Goal: Information Seeking & Learning: Check status

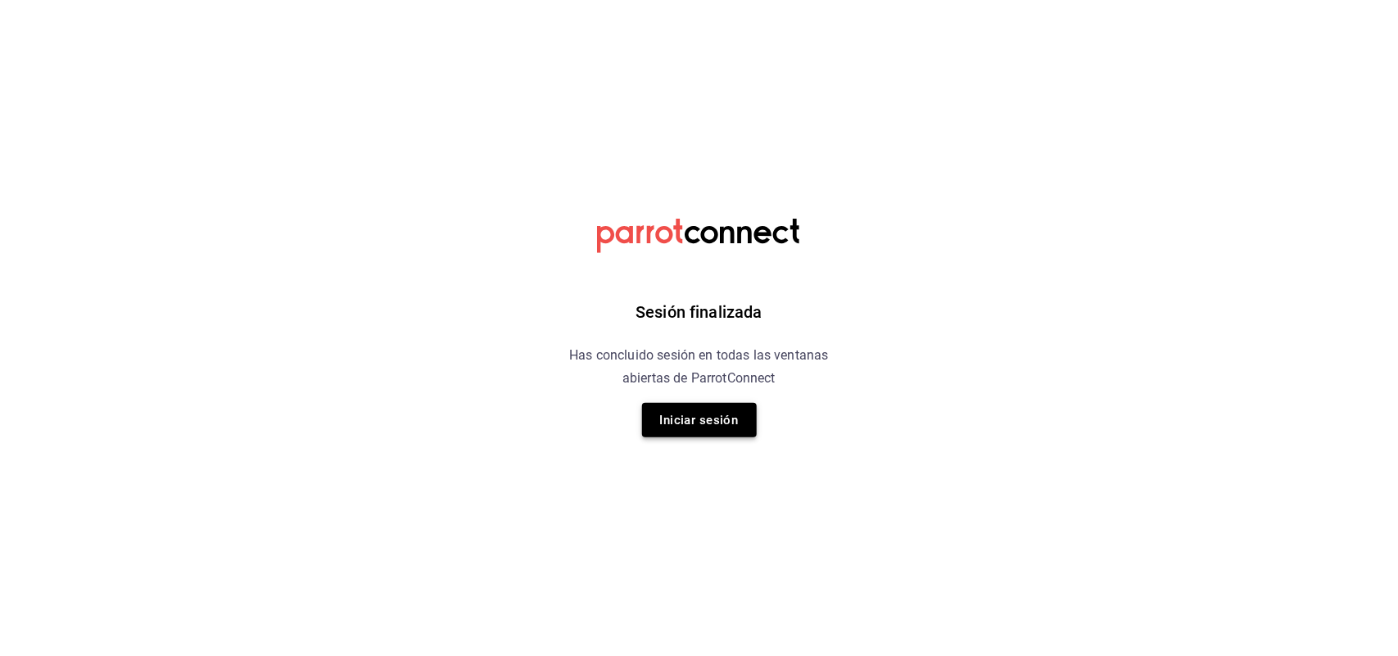
click at [713, 407] on button "Iniciar sesión" at bounding box center [699, 420] width 115 height 34
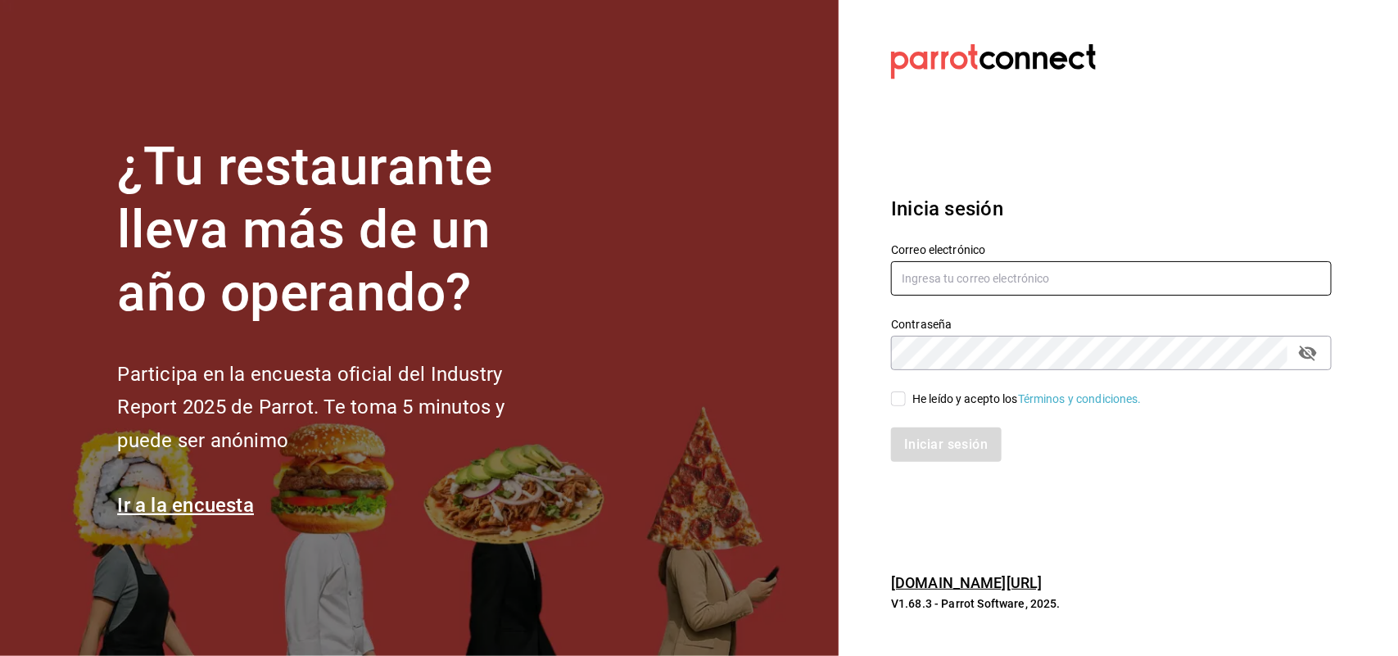
click at [931, 274] on input "text" at bounding box center [1111, 278] width 440 height 34
type input "ROSY_1982_18@HOTMAIL.COM"
click at [903, 391] on input "He leído y acepto los Términos y condiciones." at bounding box center [898, 398] width 15 height 15
checkbox input "true"
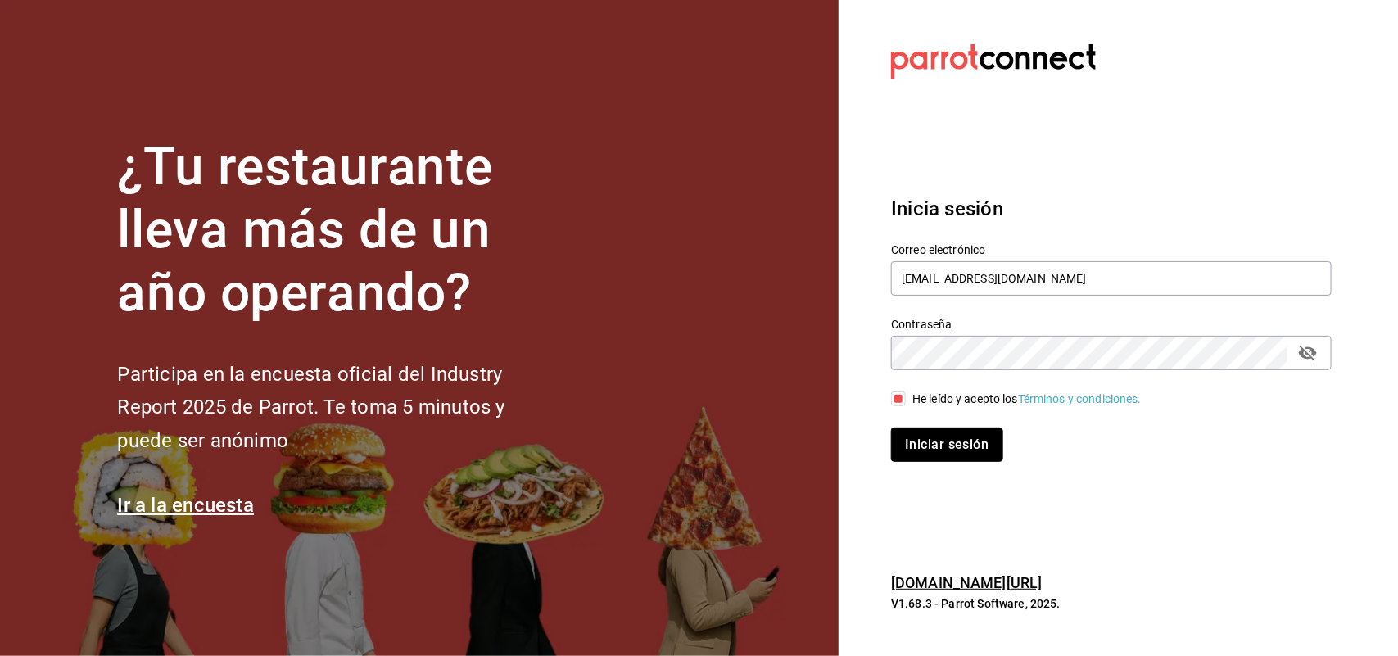
click at [947, 430] on button "Iniciar sesión" at bounding box center [946, 444] width 111 height 34
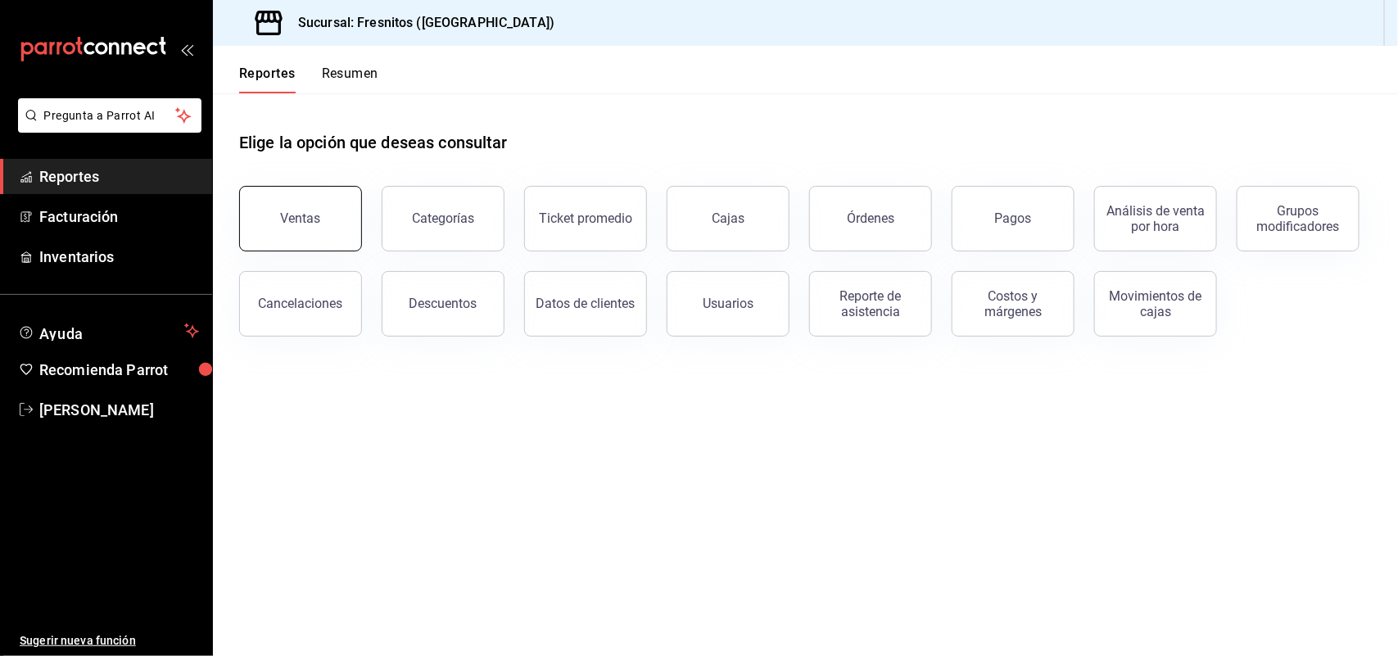
click at [289, 211] on div "Ventas" at bounding box center [301, 218] width 40 height 16
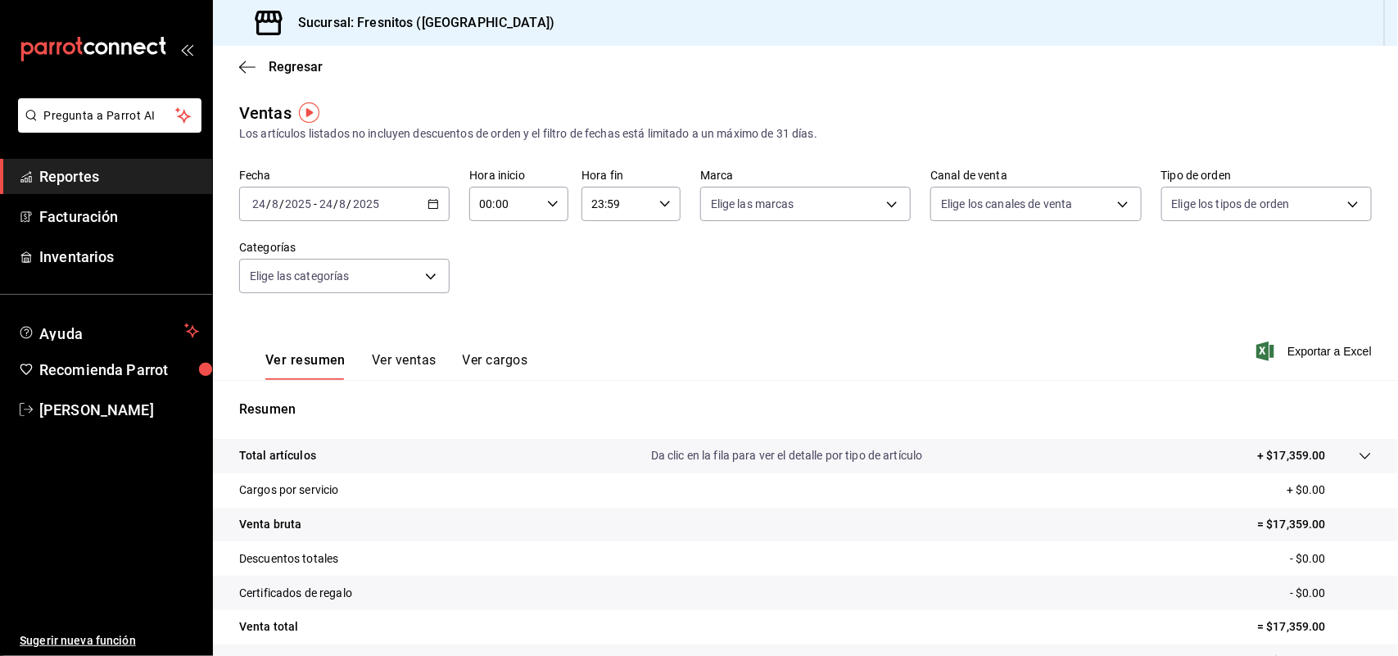
click at [430, 196] on div "[DATE] [DATE] - [DATE] [DATE]" at bounding box center [344, 204] width 210 height 34
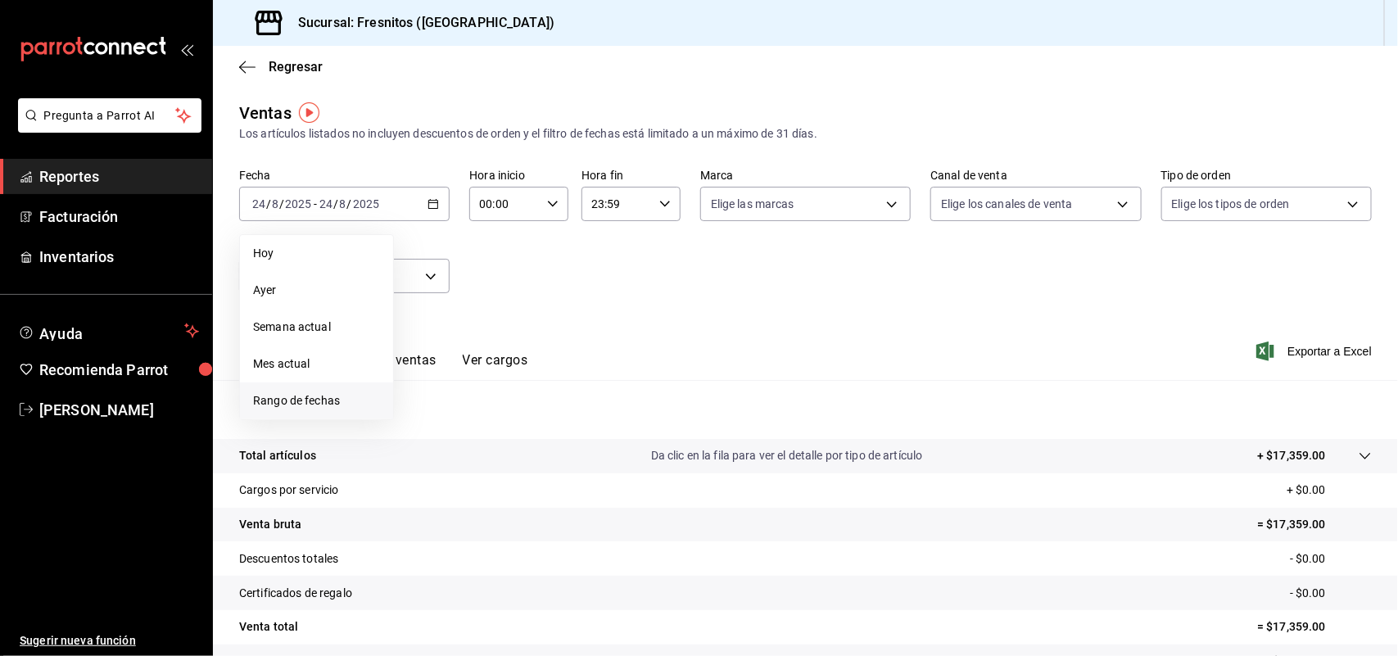
click at [336, 404] on span "Rango de fechas" at bounding box center [316, 400] width 127 height 17
click at [435, 424] on button "18" at bounding box center [427, 420] width 29 height 29
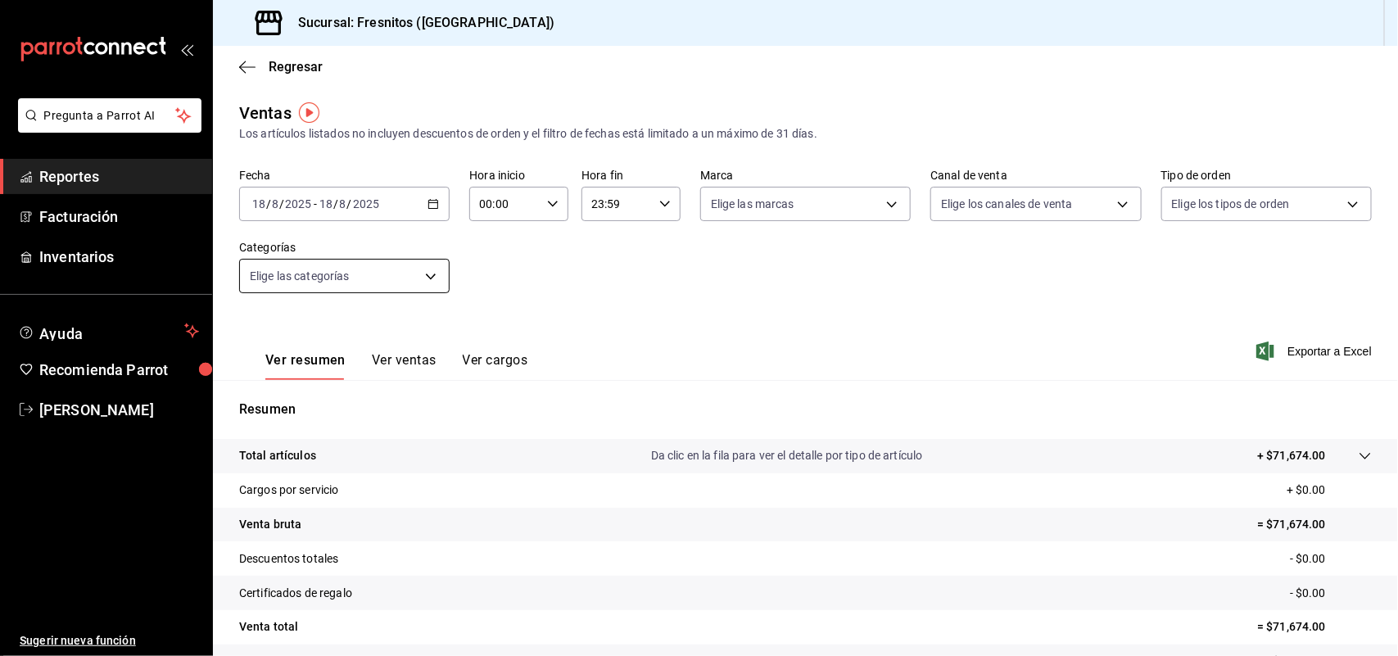
click at [428, 260] on body "Pregunta a Parrot AI Reportes Facturación Inventarios Ayuda Recomienda Parrot […" at bounding box center [699, 328] width 1398 height 656
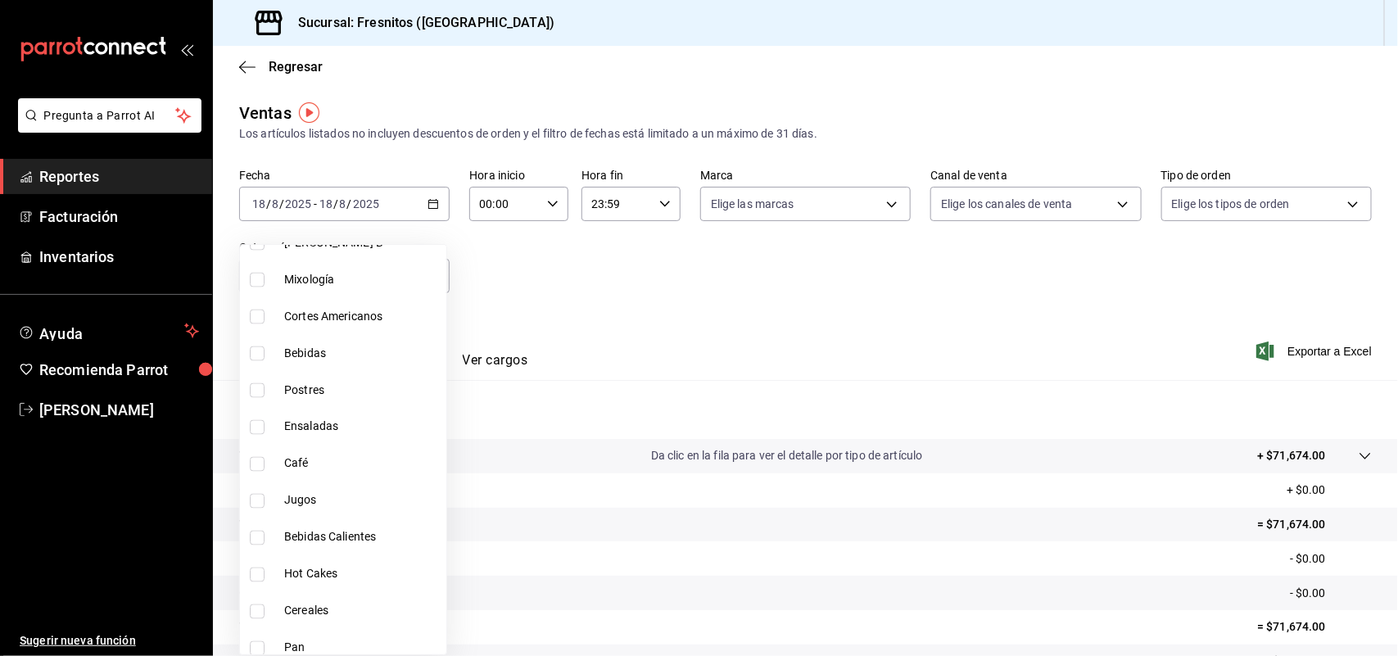
scroll to position [1330, 0]
click at [254, 539] on input "checkbox" at bounding box center [257, 538] width 15 height 15
checkbox input "true"
type input "71867573-ed60-4665-b377-e64b506cca6c"
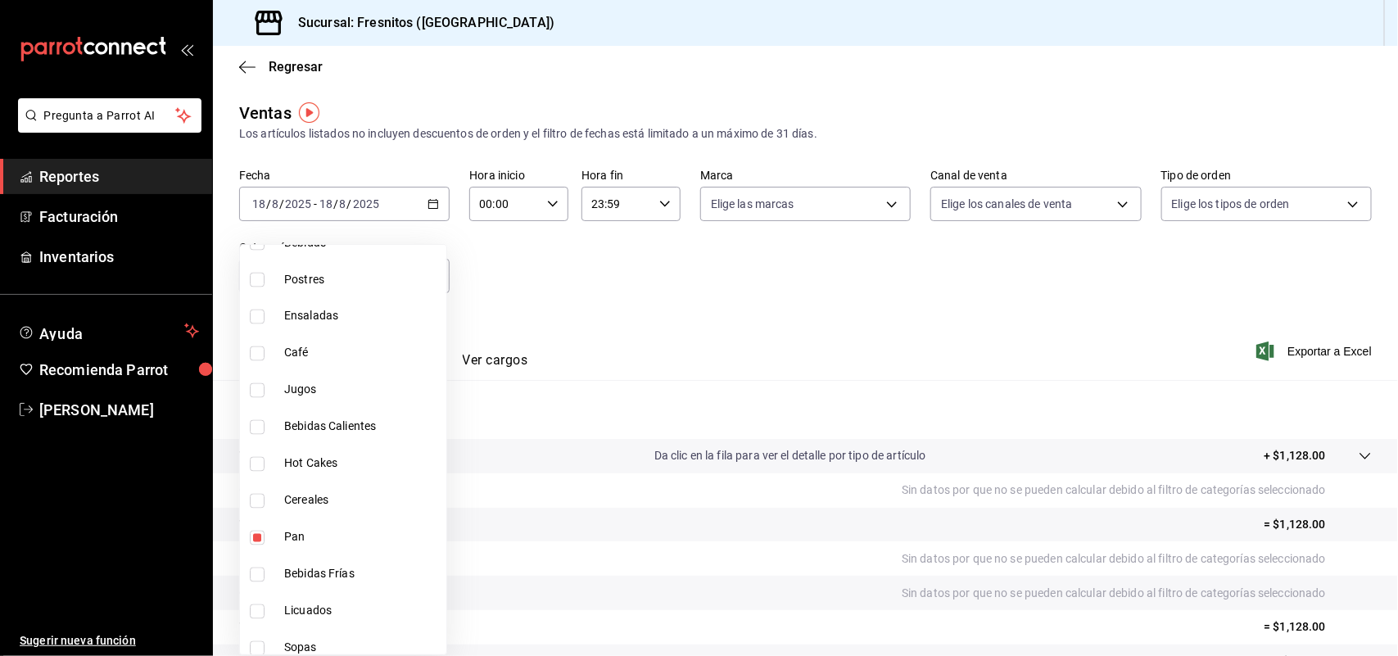
click at [817, 293] on div at bounding box center [699, 328] width 1398 height 656
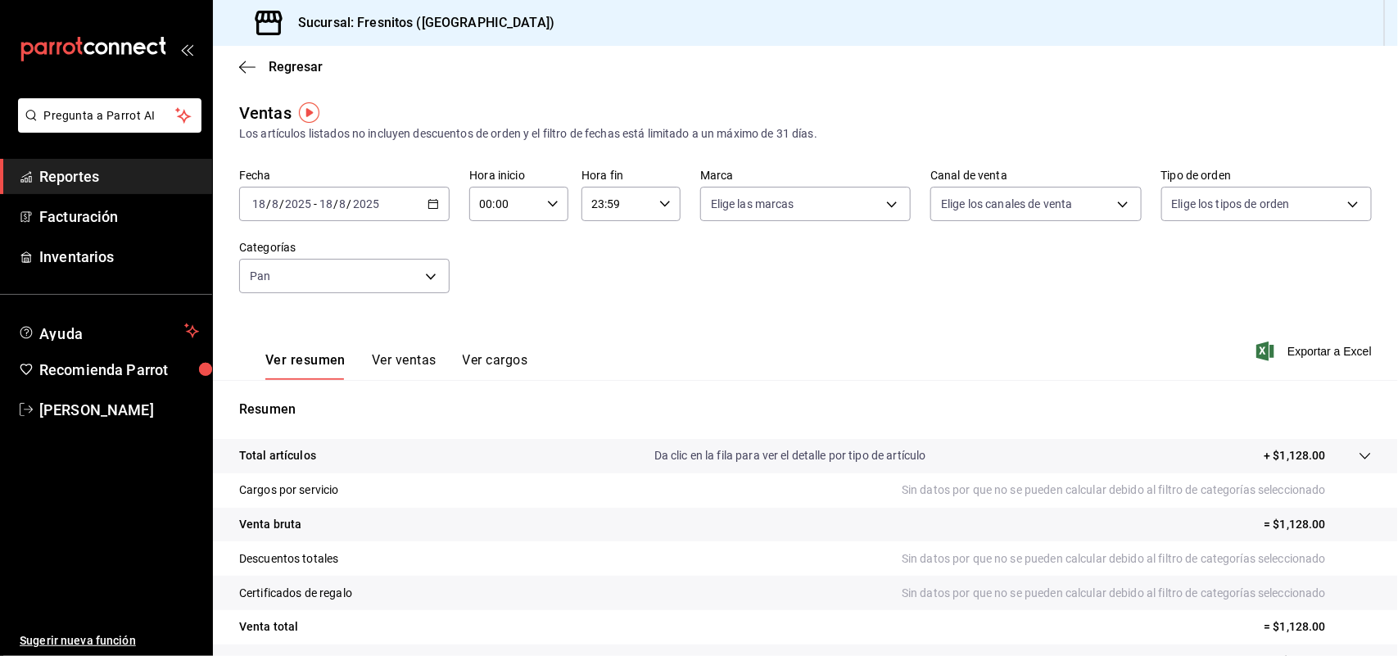
click at [405, 365] on button "Ver ventas" at bounding box center [404, 366] width 65 height 28
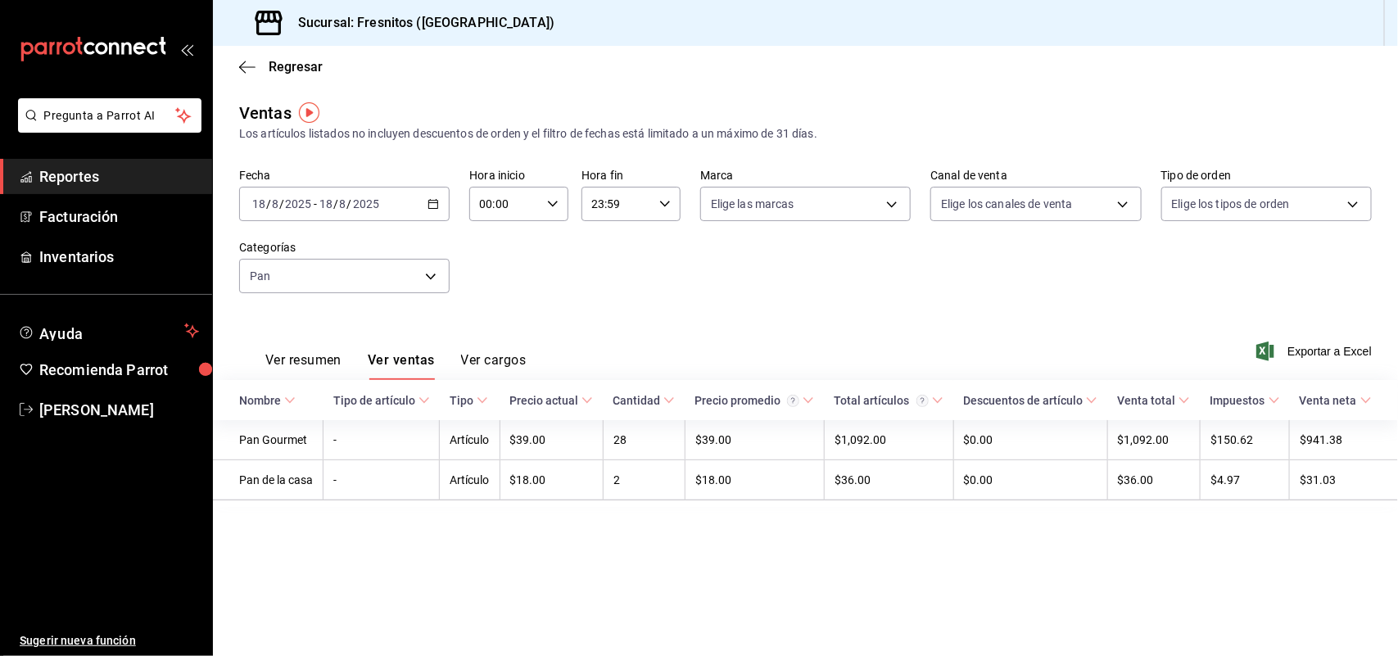
click at [434, 201] on icon "button" at bounding box center [432, 203] width 11 height 11
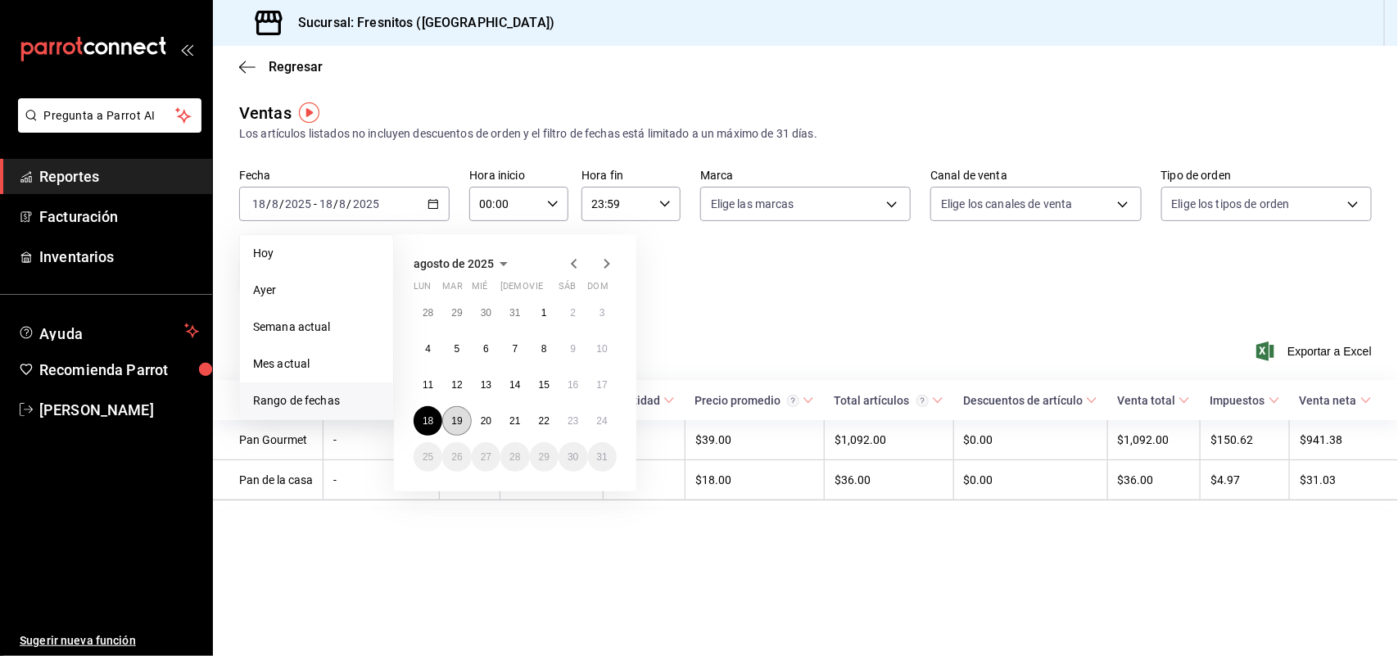
click at [464, 422] on button "19" at bounding box center [456, 420] width 29 height 29
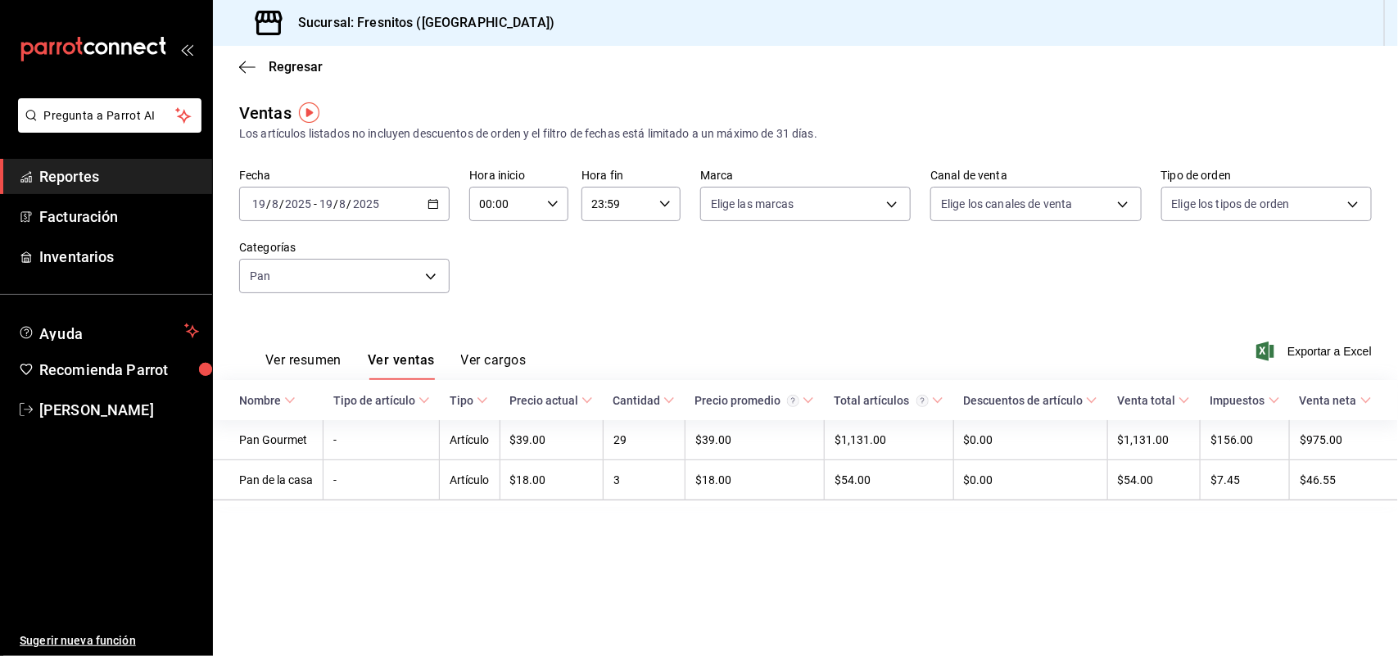
click at [428, 205] on \(Stroke\) "button" at bounding box center [433, 204] width 10 height 9
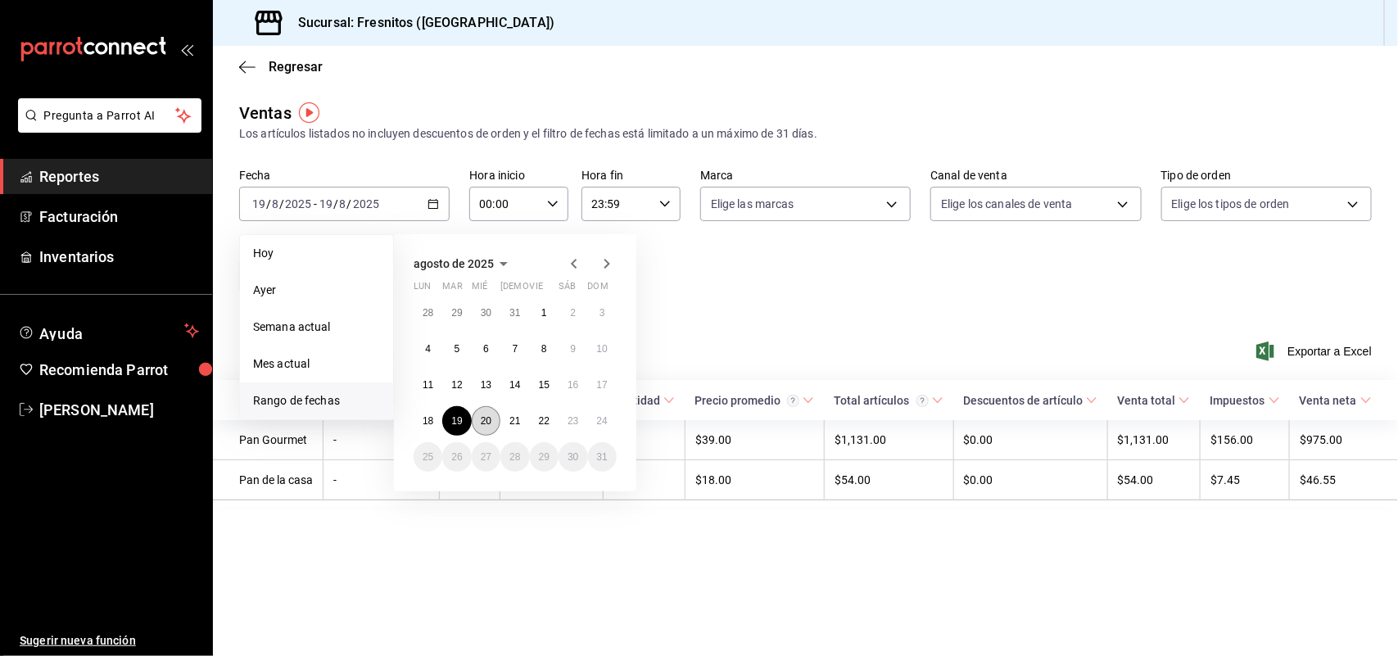
click at [490, 419] on abbr "20" at bounding box center [486, 420] width 11 height 11
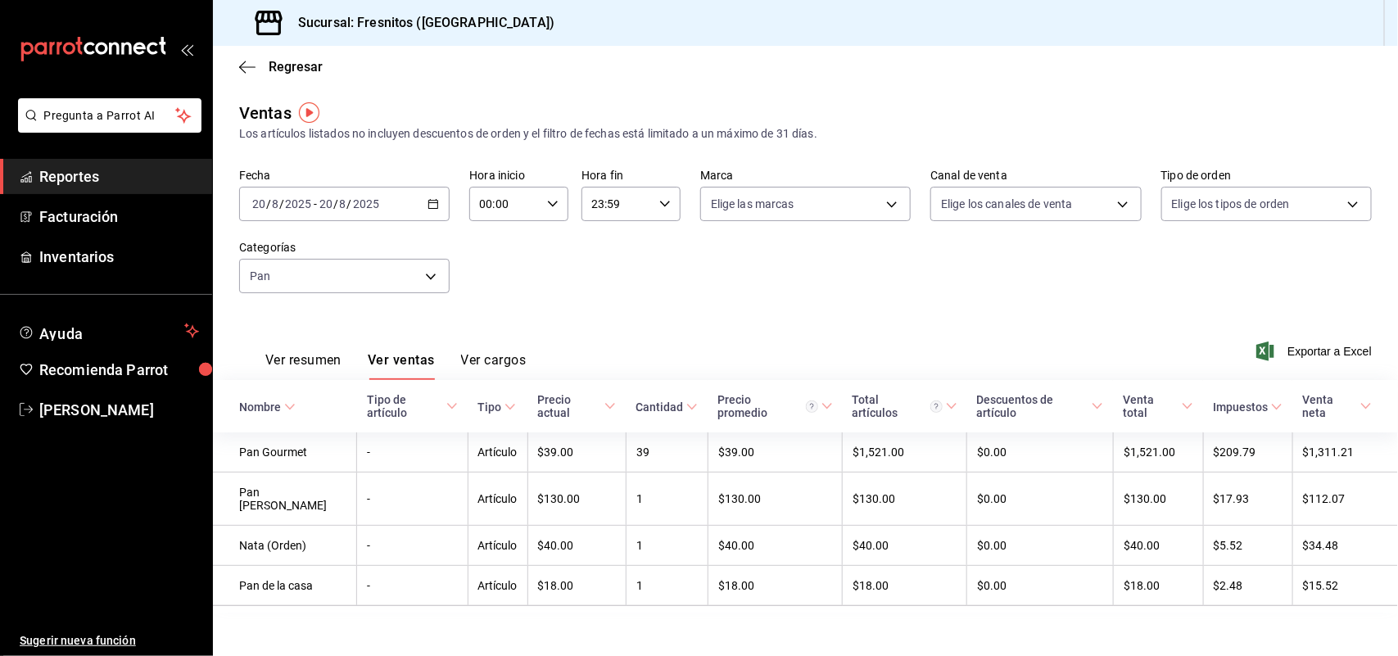
click at [432, 195] on div "[DATE] [DATE] - [DATE] [DATE]" at bounding box center [344, 204] width 210 height 34
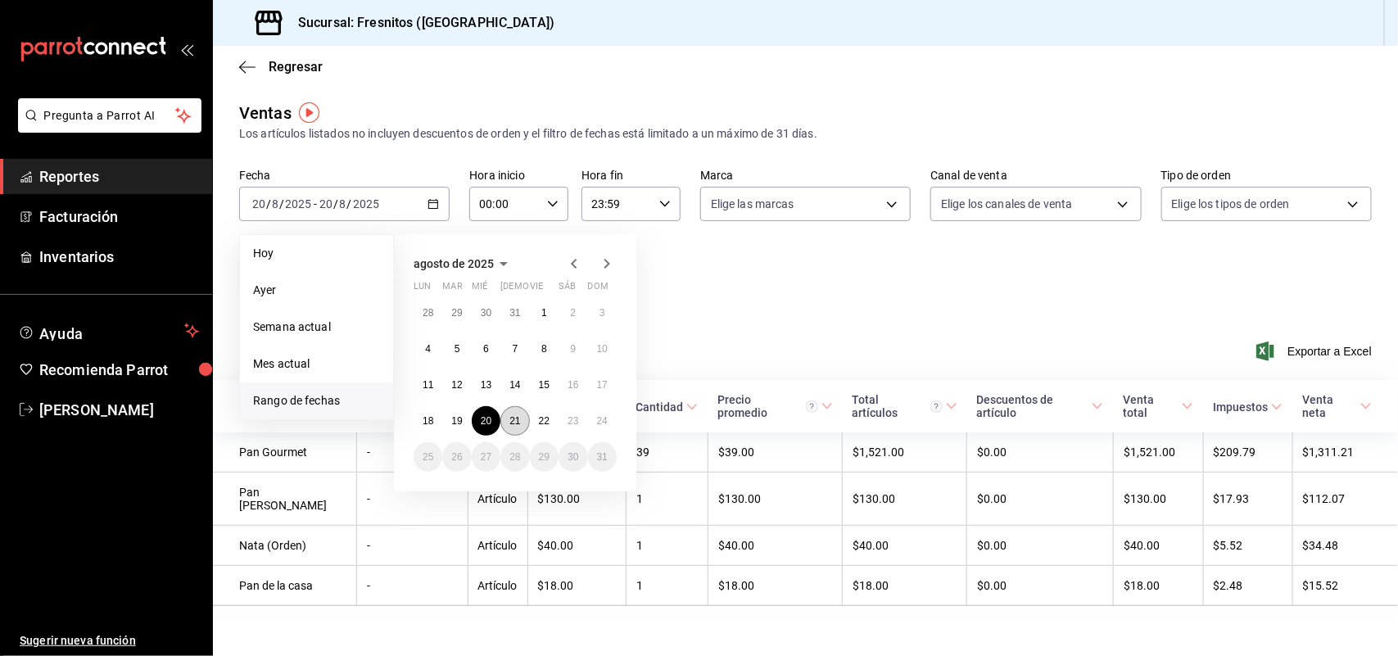
click at [514, 419] on abbr "21" at bounding box center [514, 420] width 11 height 11
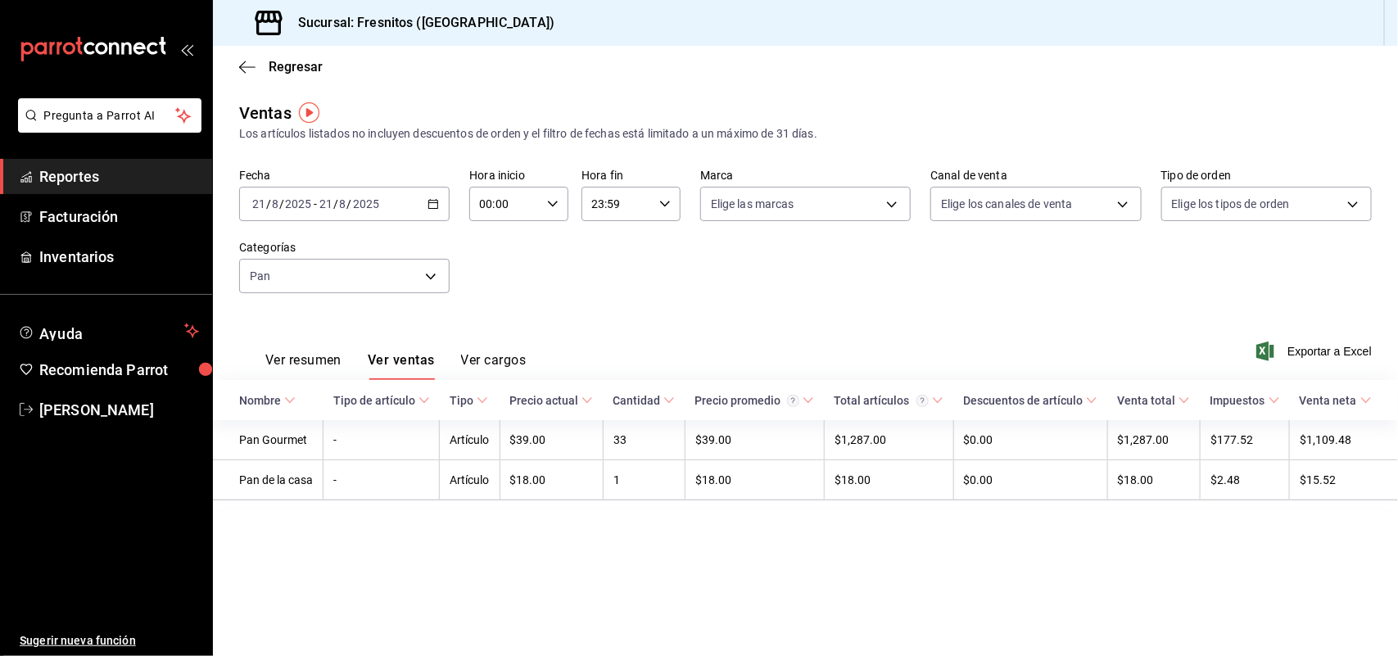
click at [432, 199] on icon "button" at bounding box center [432, 203] width 11 height 11
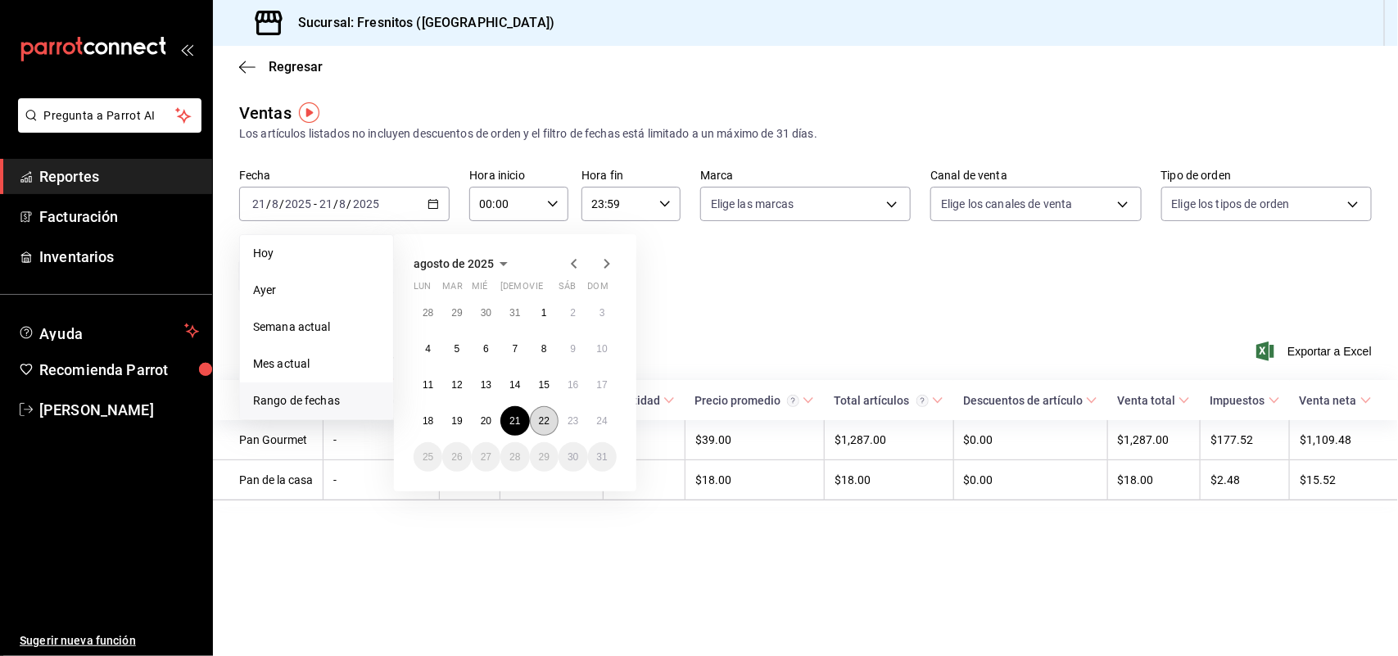
click at [535, 416] on button "22" at bounding box center [544, 420] width 29 height 29
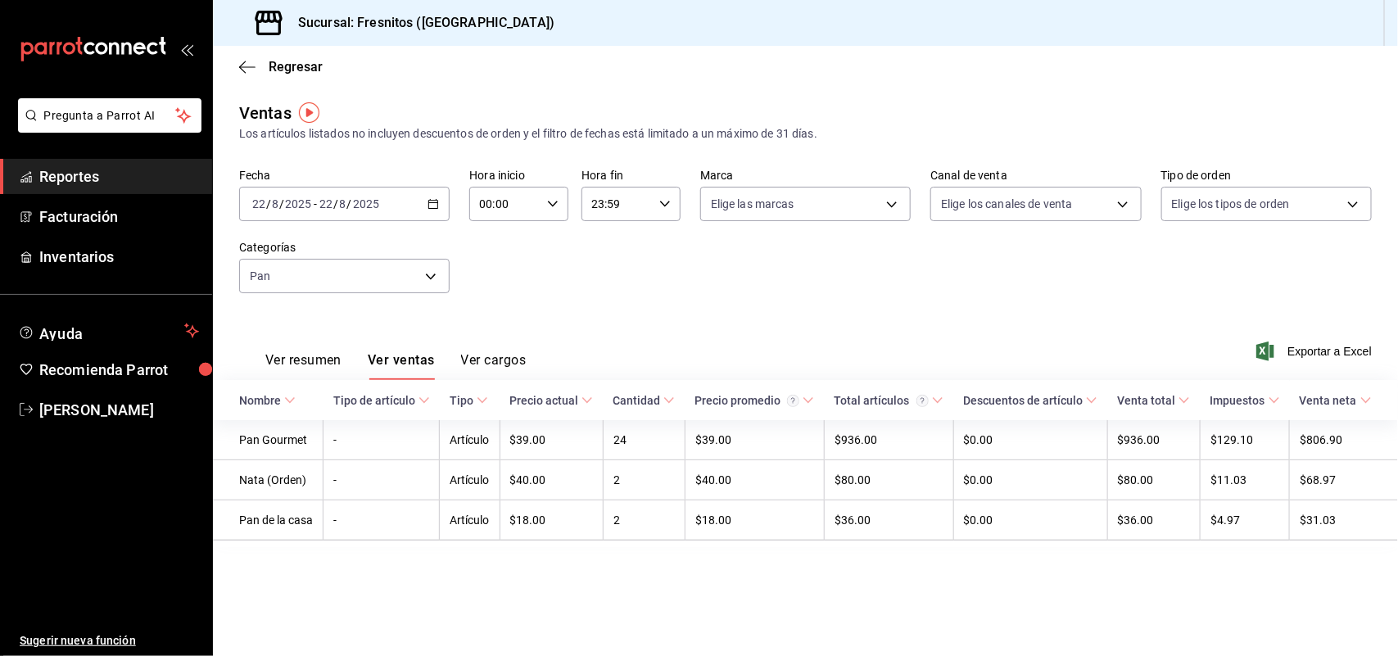
click at [430, 201] on icon "button" at bounding box center [432, 203] width 11 height 11
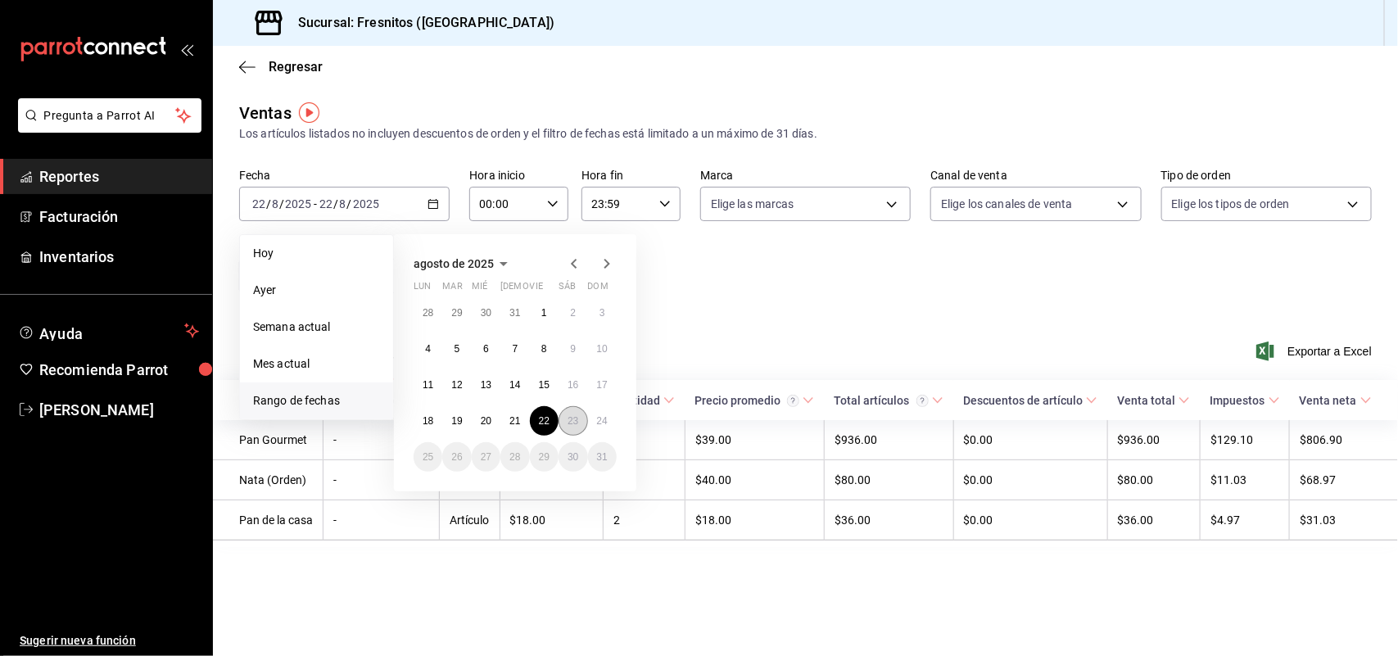
click at [577, 419] on abbr "23" at bounding box center [572, 420] width 11 height 11
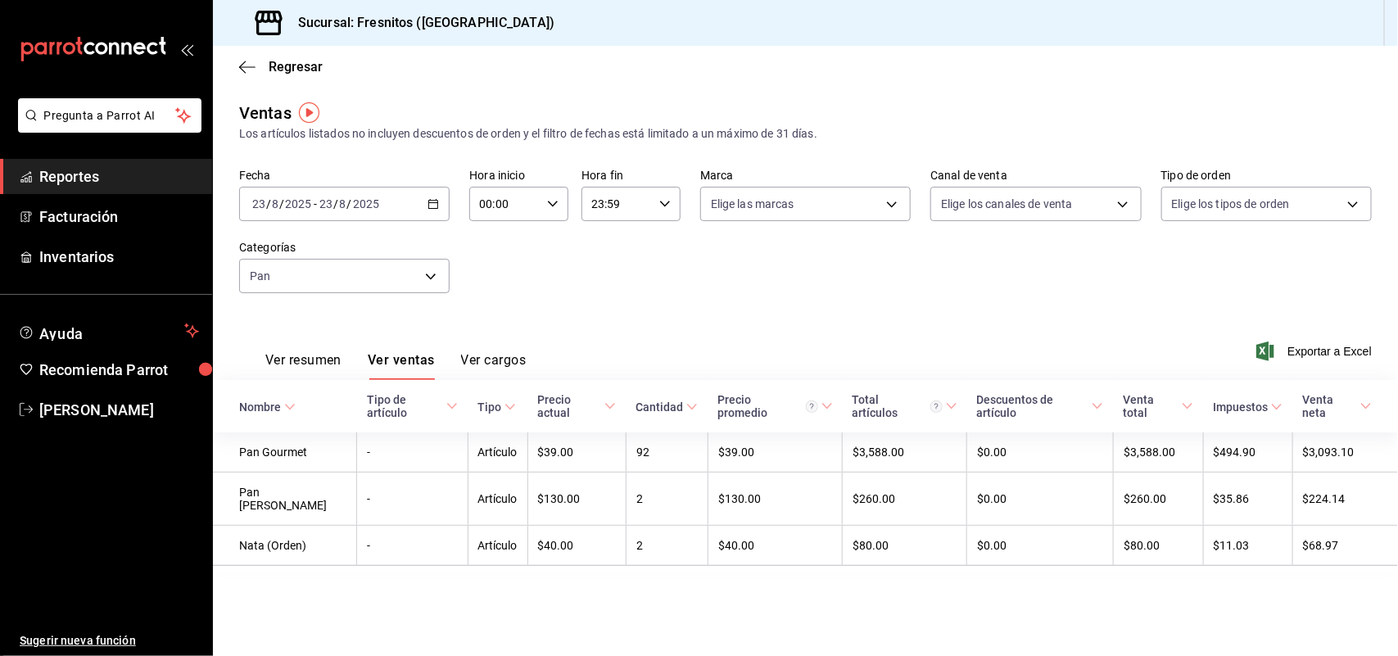
click at [842, 70] on div "Regresar" at bounding box center [805, 67] width 1185 height 42
